Goal: Information Seeking & Learning: Learn about a topic

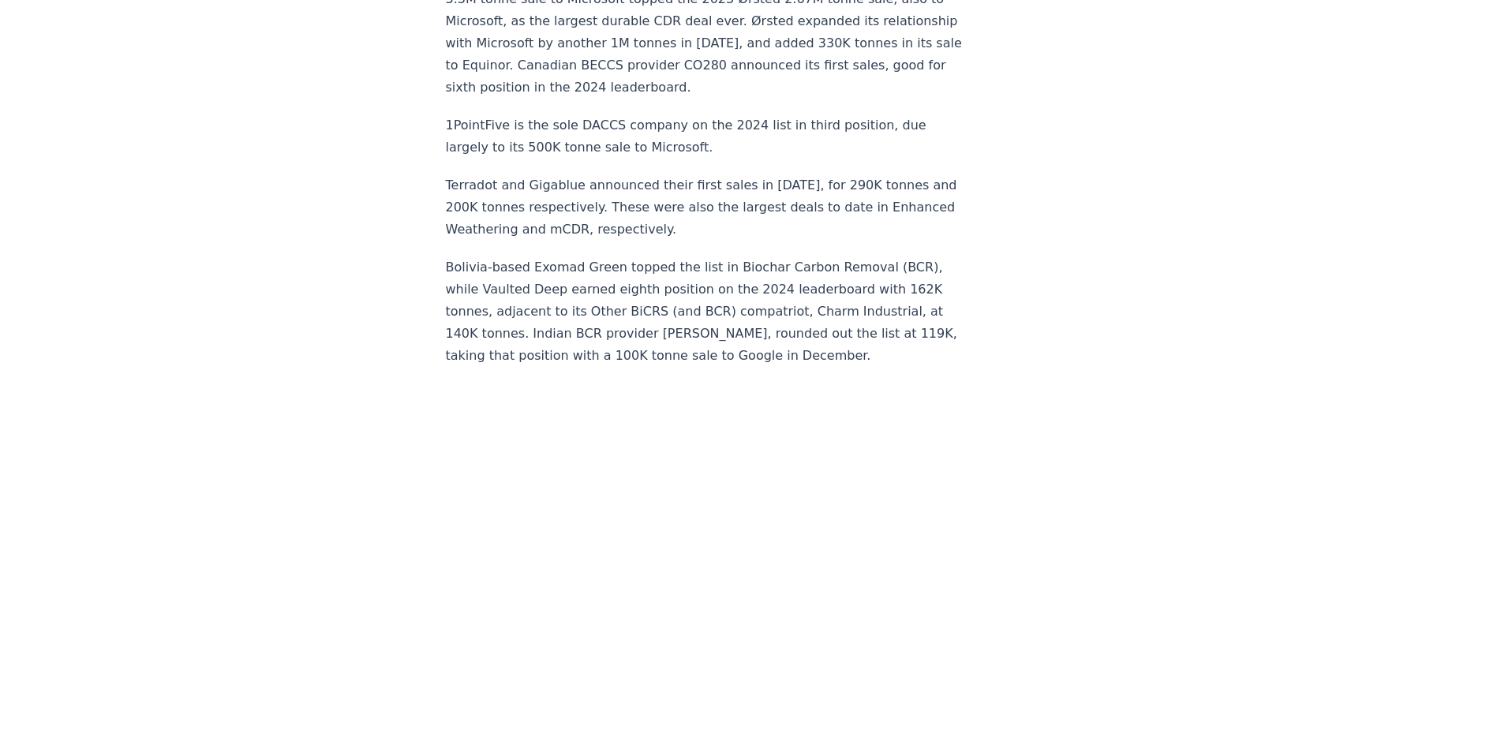
scroll to position [10343, 0]
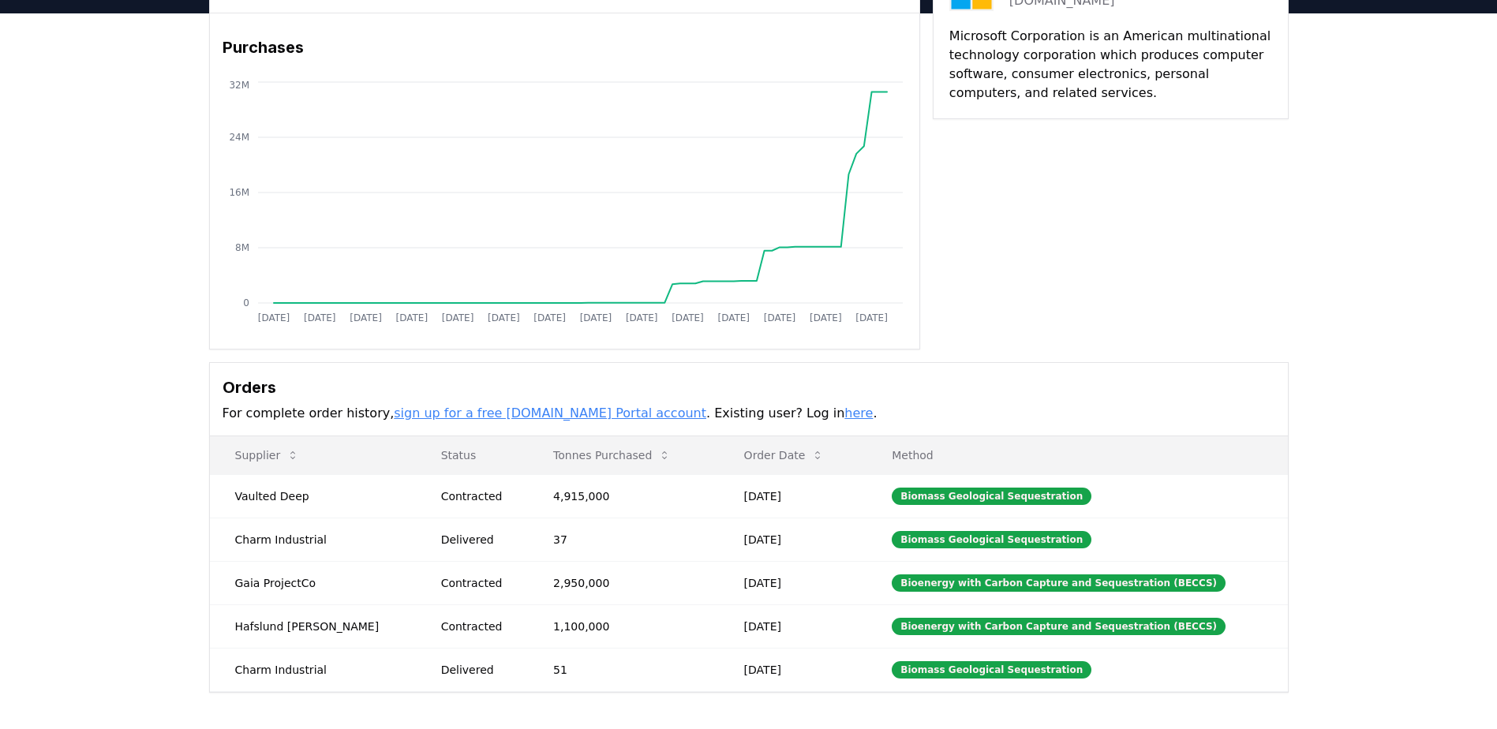
scroll to position [125, 0]
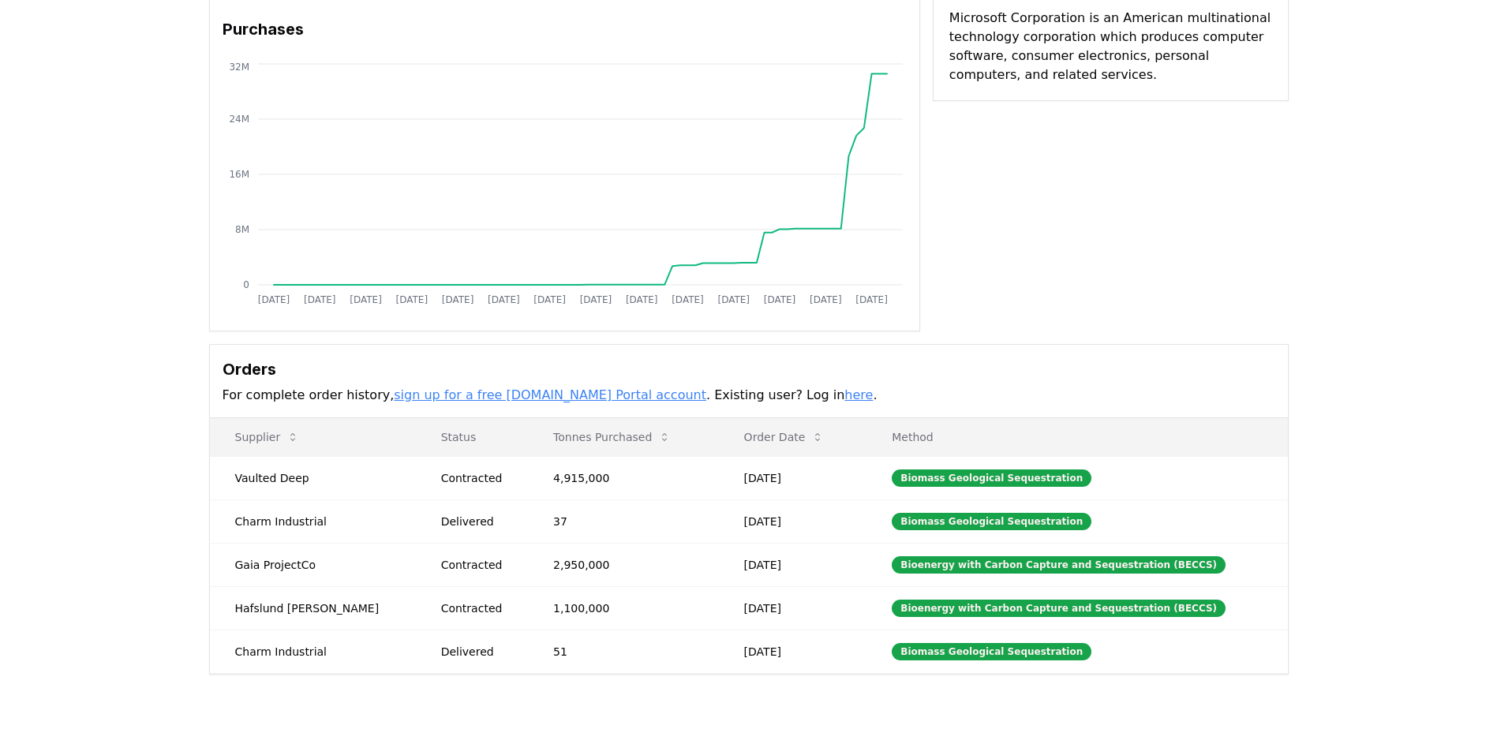
click at [579, 400] on link "sign up for a free [DOMAIN_NAME] Portal account" at bounding box center [550, 394] width 313 height 15
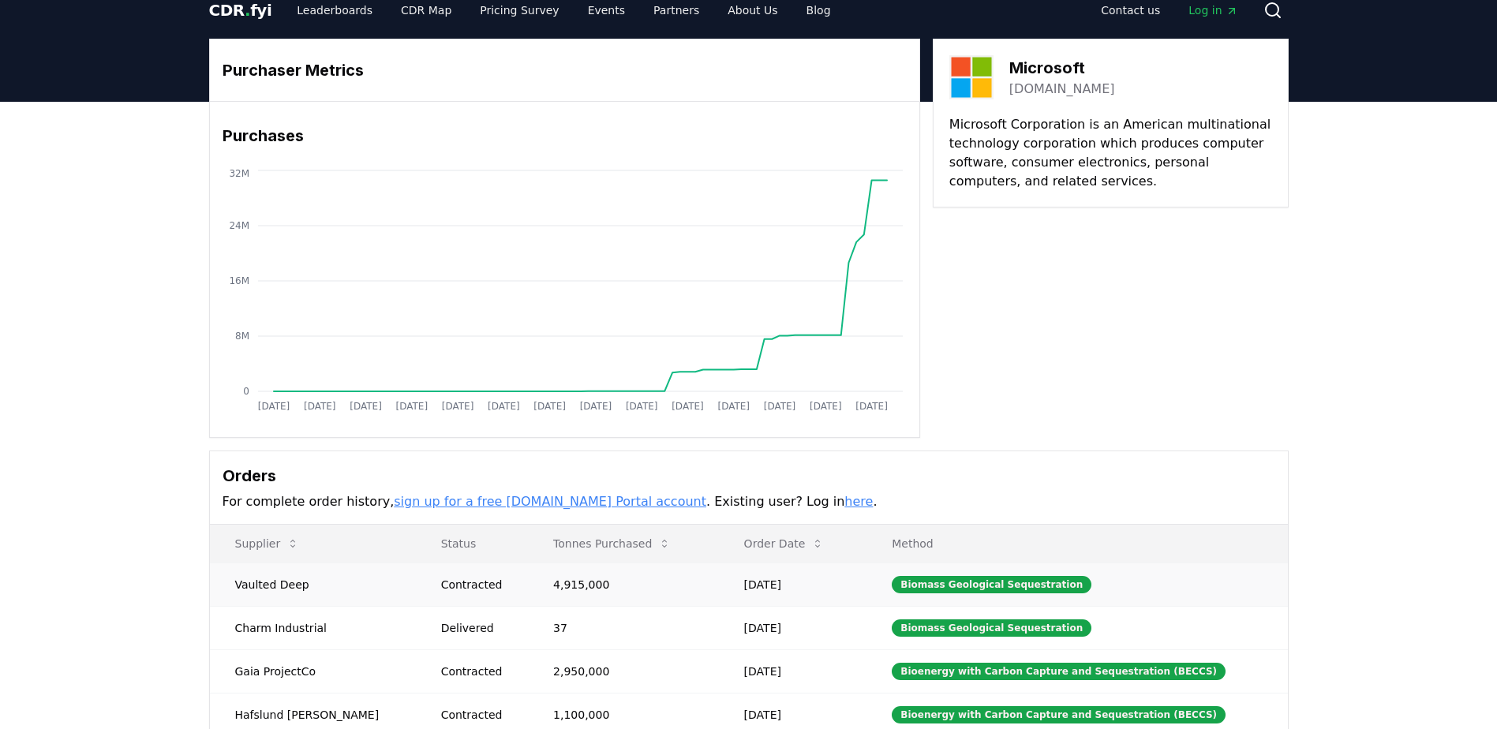
scroll to position [0, 0]
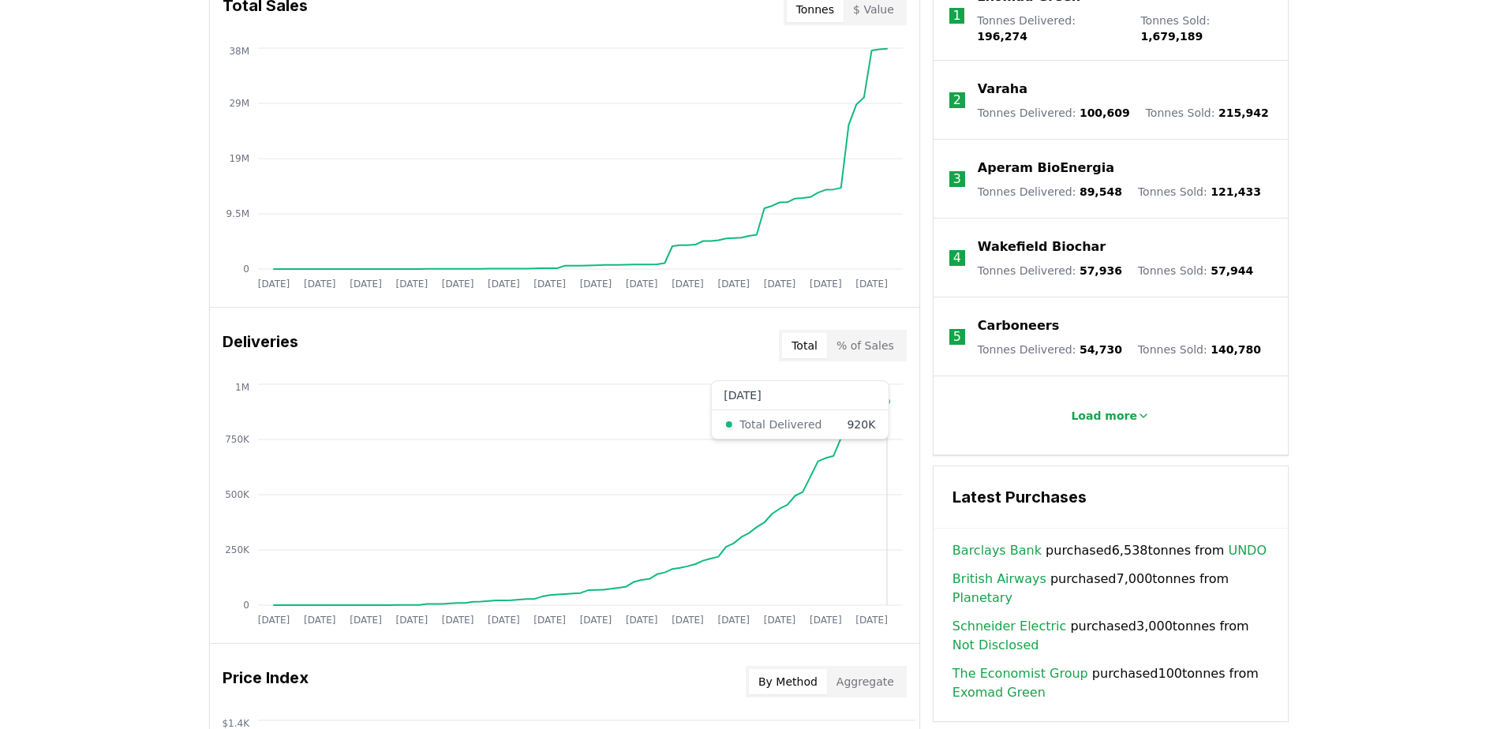
scroll to position [671, 0]
drag, startPoint x: 835, startPoint y: 489, endPoint x: 769, endPoint y: 483, distance: 66.5
click at [769, 483] on icon "Jan 2019 Jul 2019 Jan 2020 Jul 2020 Jan 2021 Jul 2021 Jan 2022 Jul 2022 Jan 202…" at bounding box center [558, 507] width 697 height 253
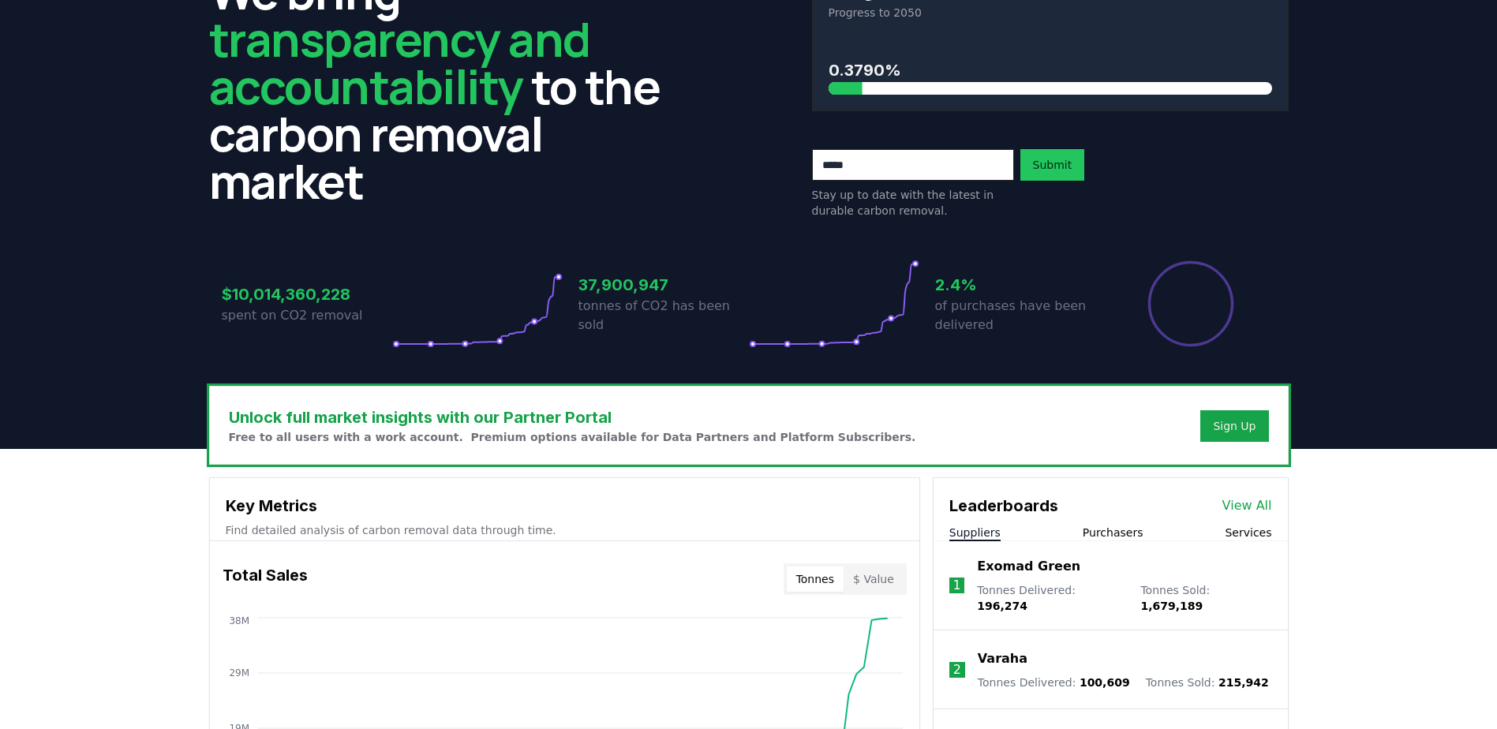
scroll to position [0, 0]
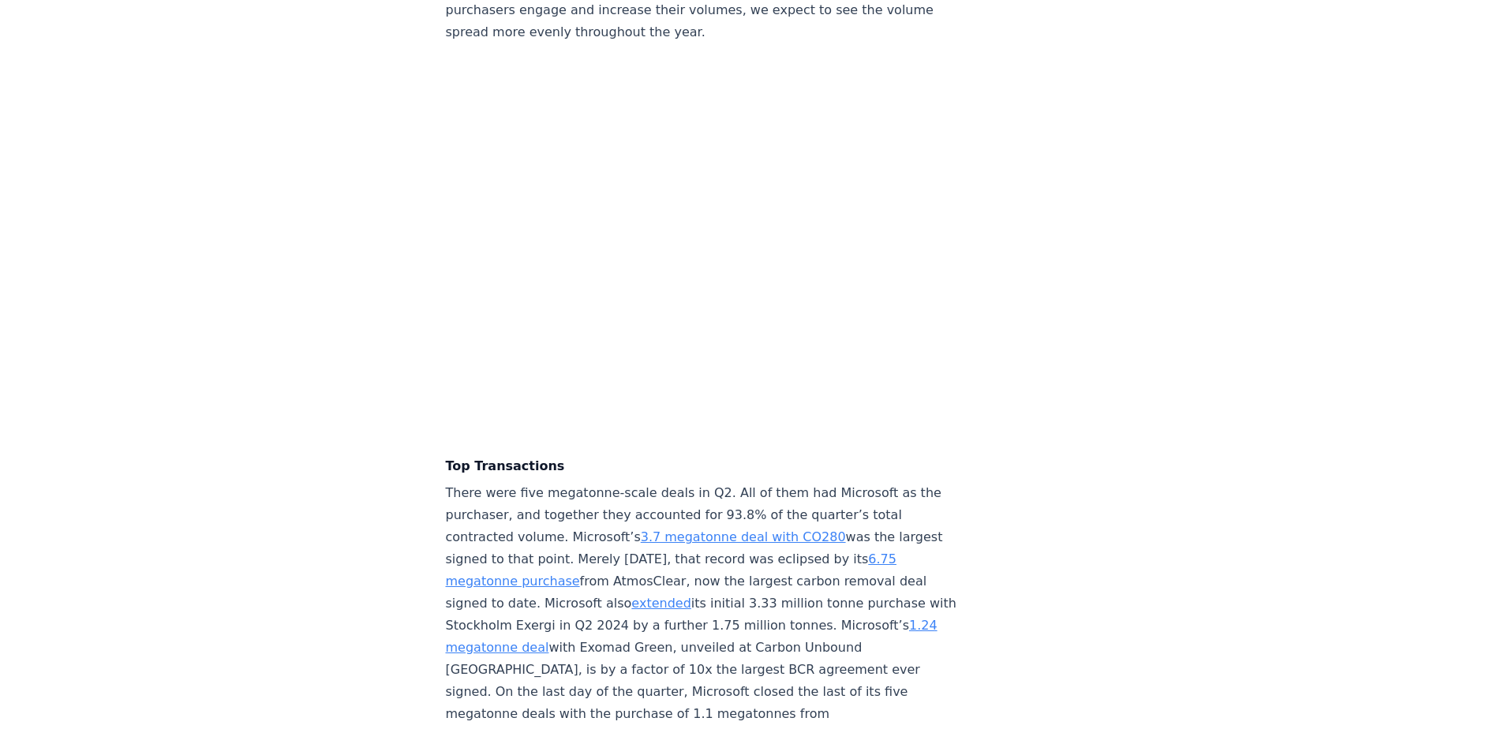
scroll to position [3552, 0]
